Goal: Task Accomplishment & Management: Manage account settings

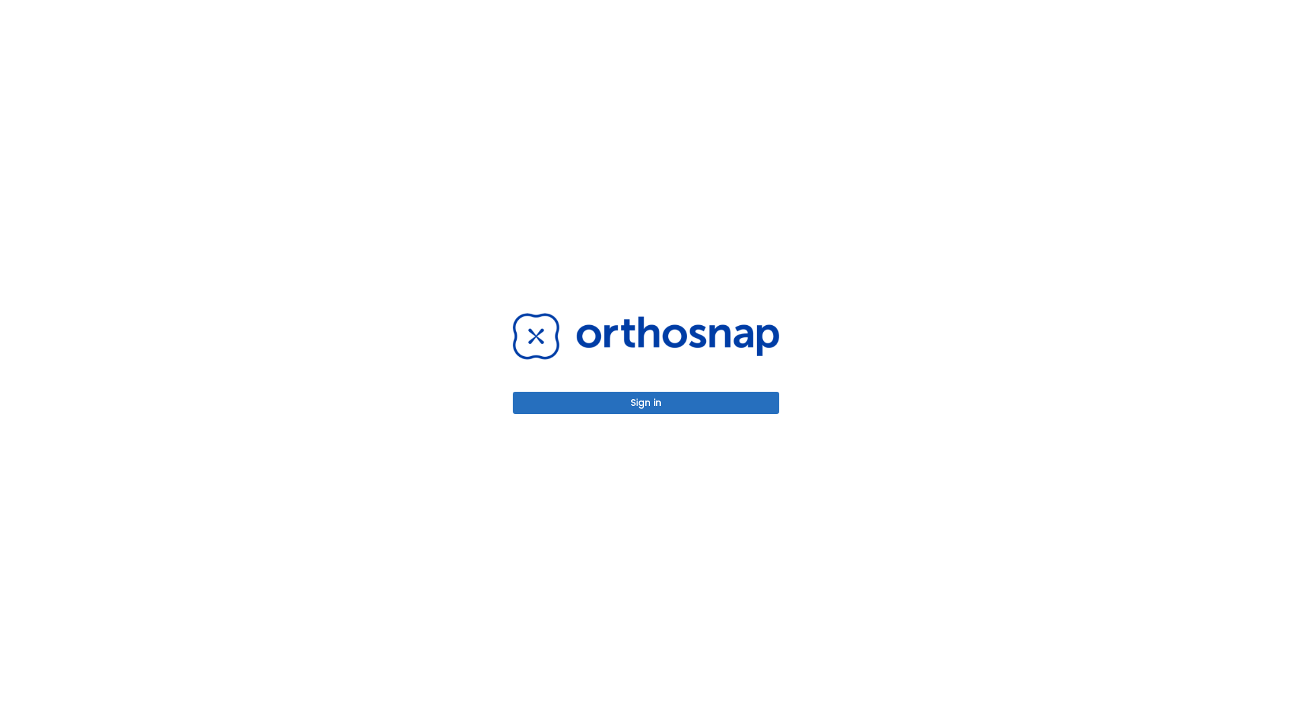
click at [646, 402] on button "Sign in" at bounding box center [646, 403] width 267 height 22
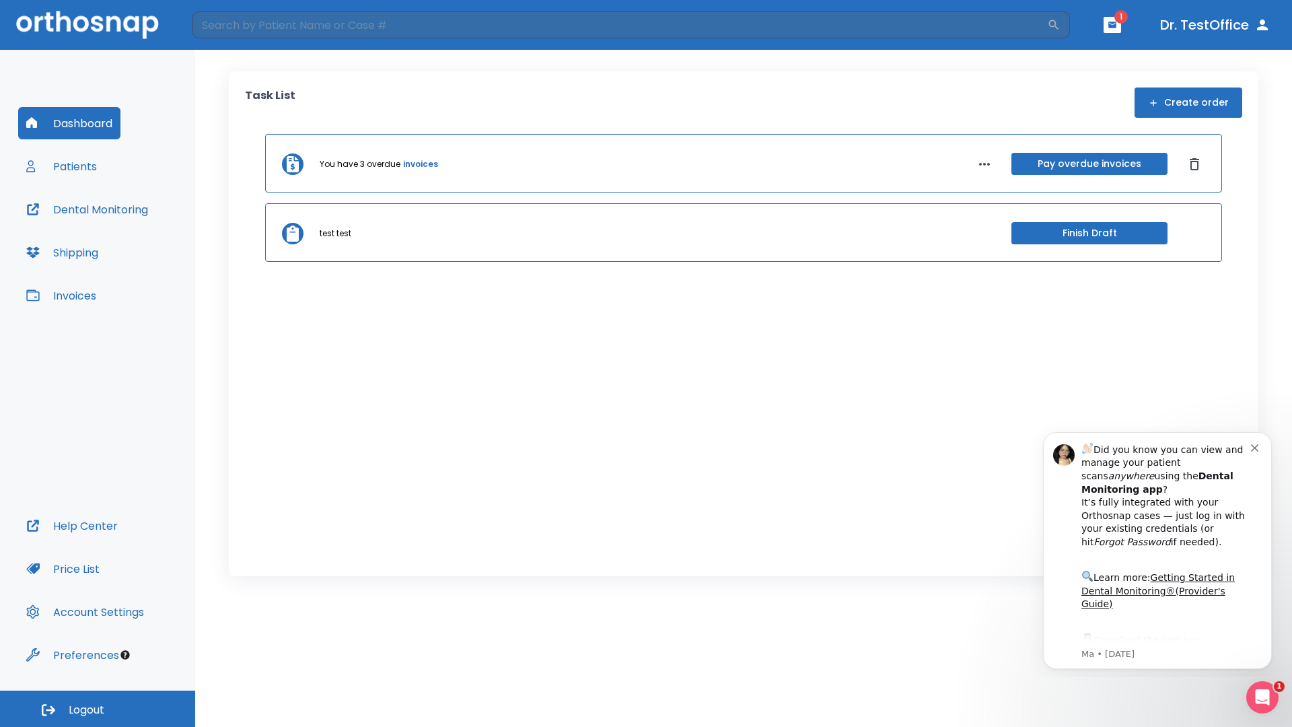
click at [98, 709] on span "Logout" at bounding box center [87, 710] width 36 height 15
